Goal: Go to known website: Access a specific website the user already knows

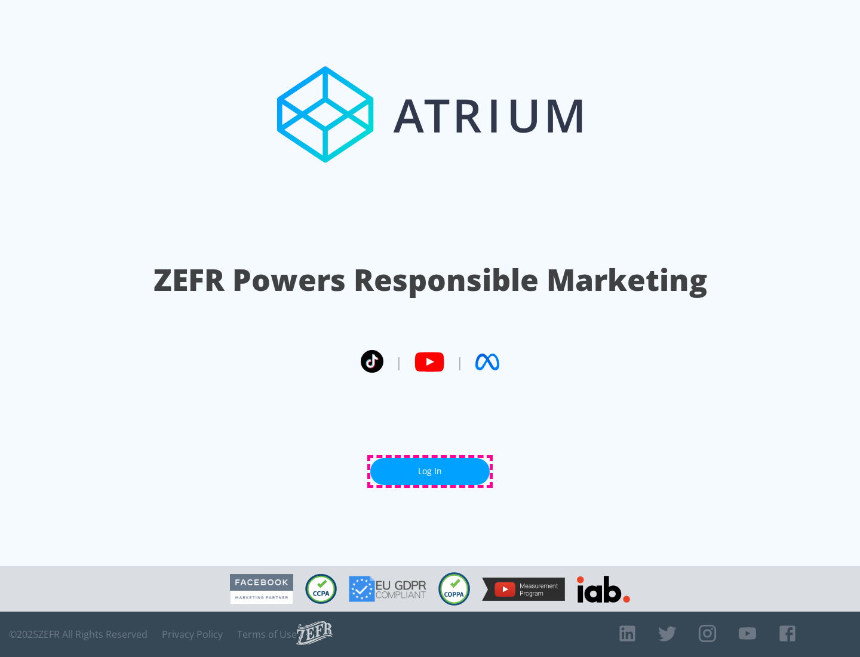
click at [430, 471] on link "Log In" at bounding box center [430, 471] width 120 height 27
